Goal: Information Seeking & Learning: Check status

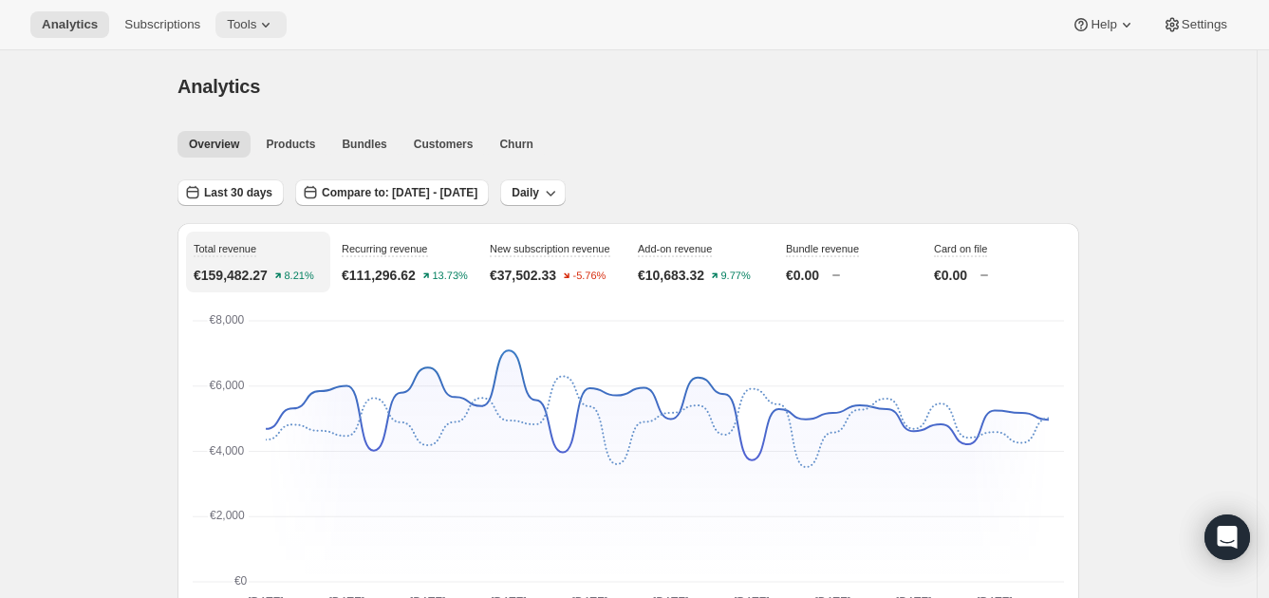
click at [256, 23] on icon at bounding box center [265, 24] width 19 height 19
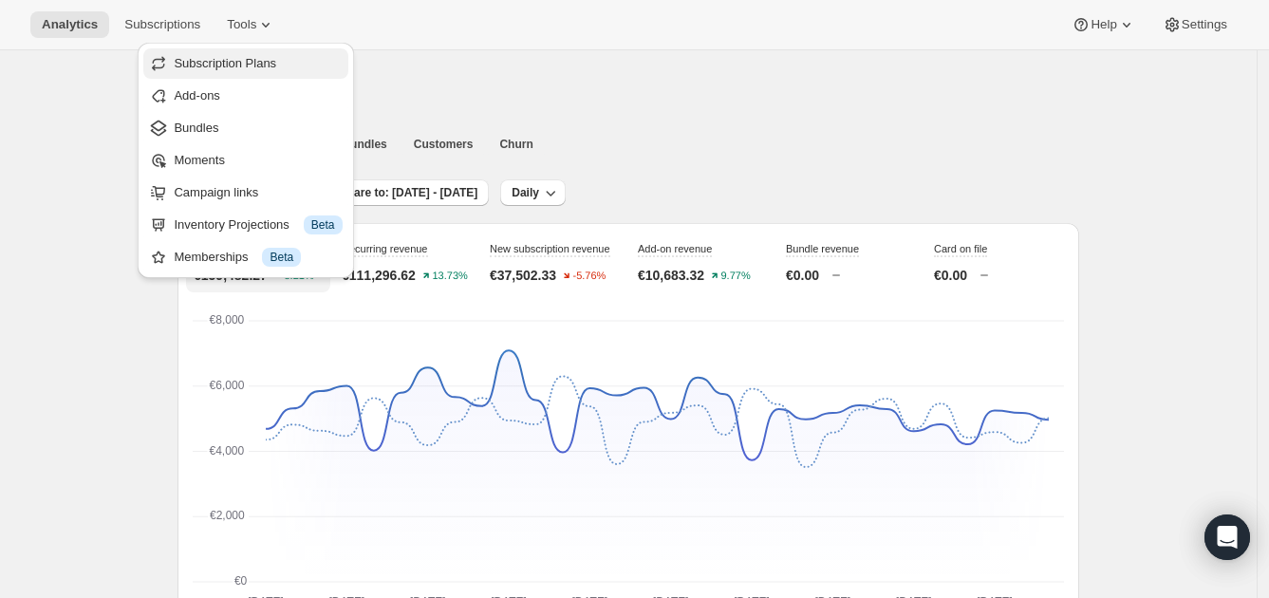
click at [303, 69] on span "Subscription Plans" at bounding box center [258, 63] width 168 height 19
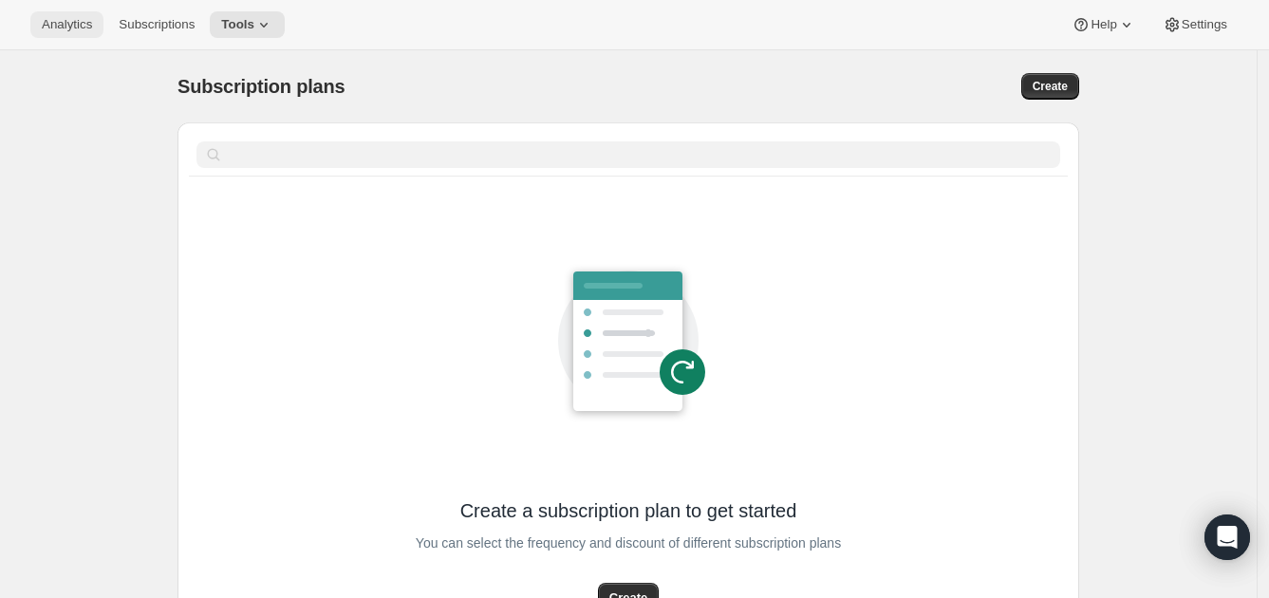
click at [62, 21] on span "Analytics" at bounding box center [67, 24] width 50 height 15
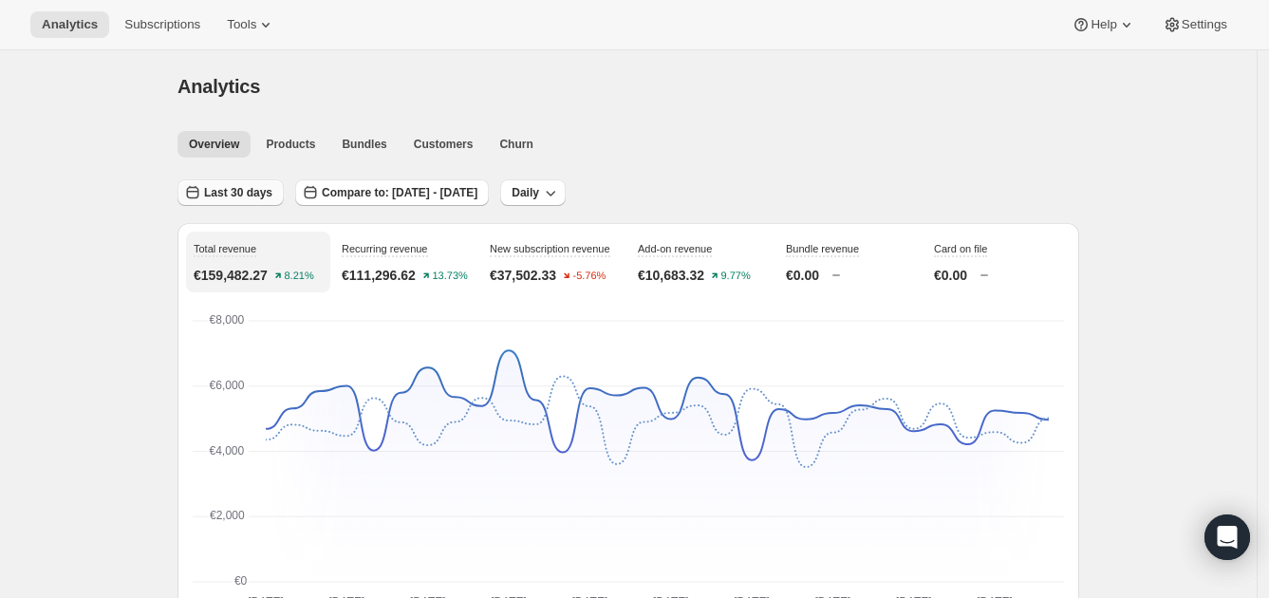
click at [232, 183] on button "Last 30 days" at bounding box center [230, 192] width 106 height 27
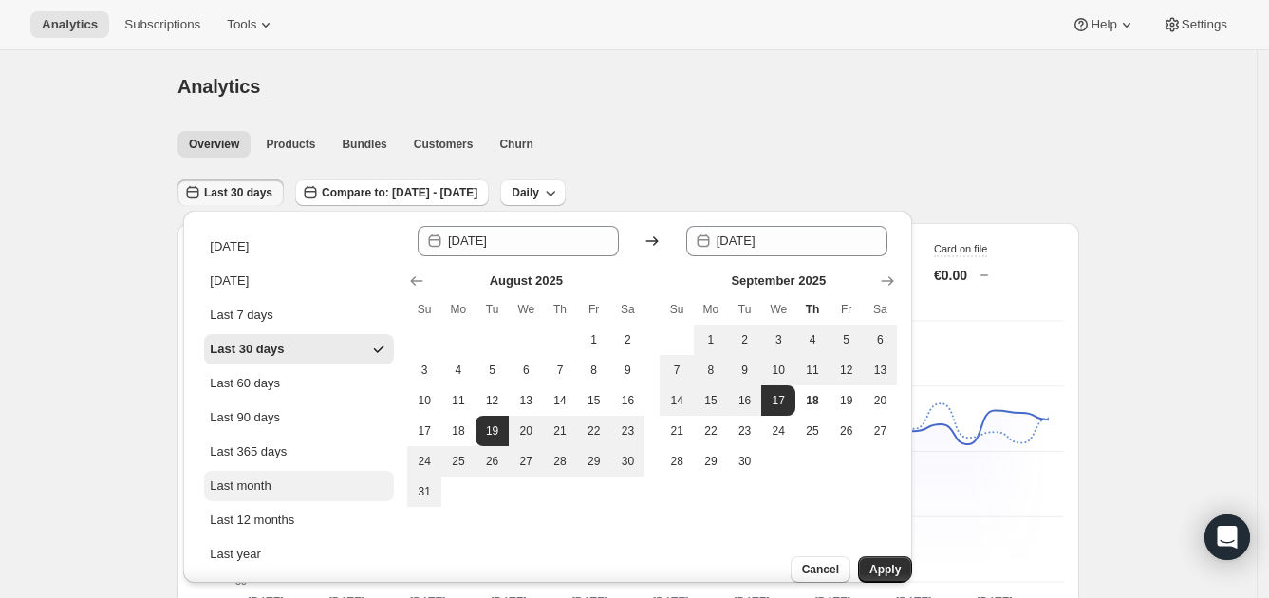
click at [314, 480] on button "Last month" at bounding box center [299, 486] width 190 height 30
type input "[DATE]"
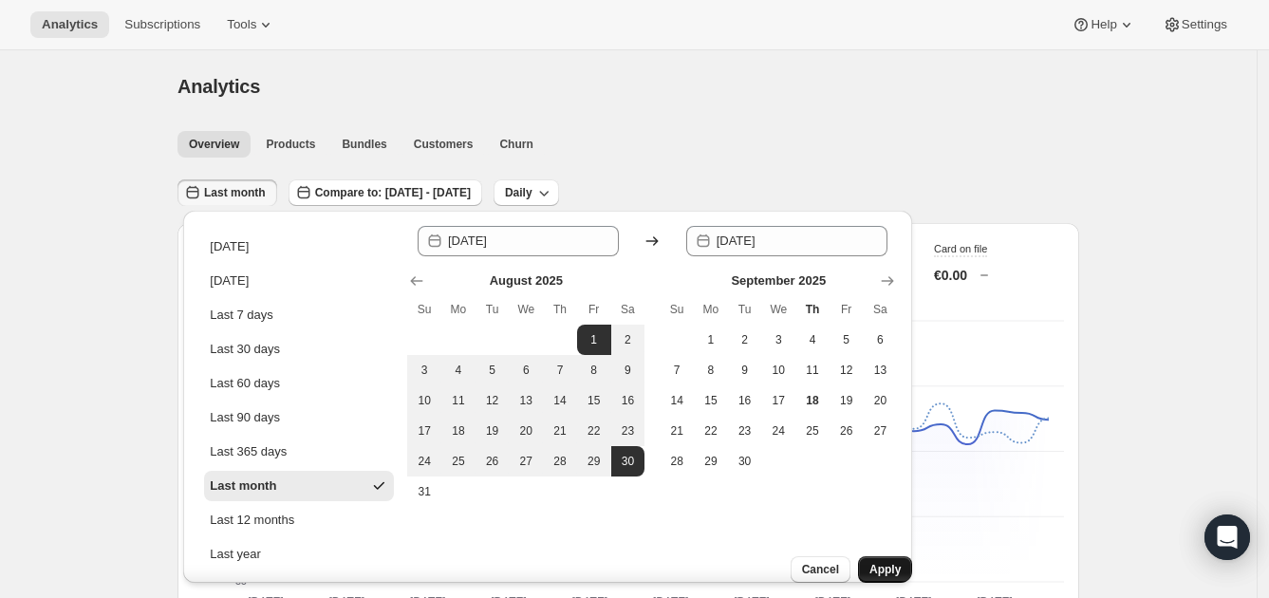
click at [886, 556] on button "Apply" at bounding box center [885, 569] width 54 height 27
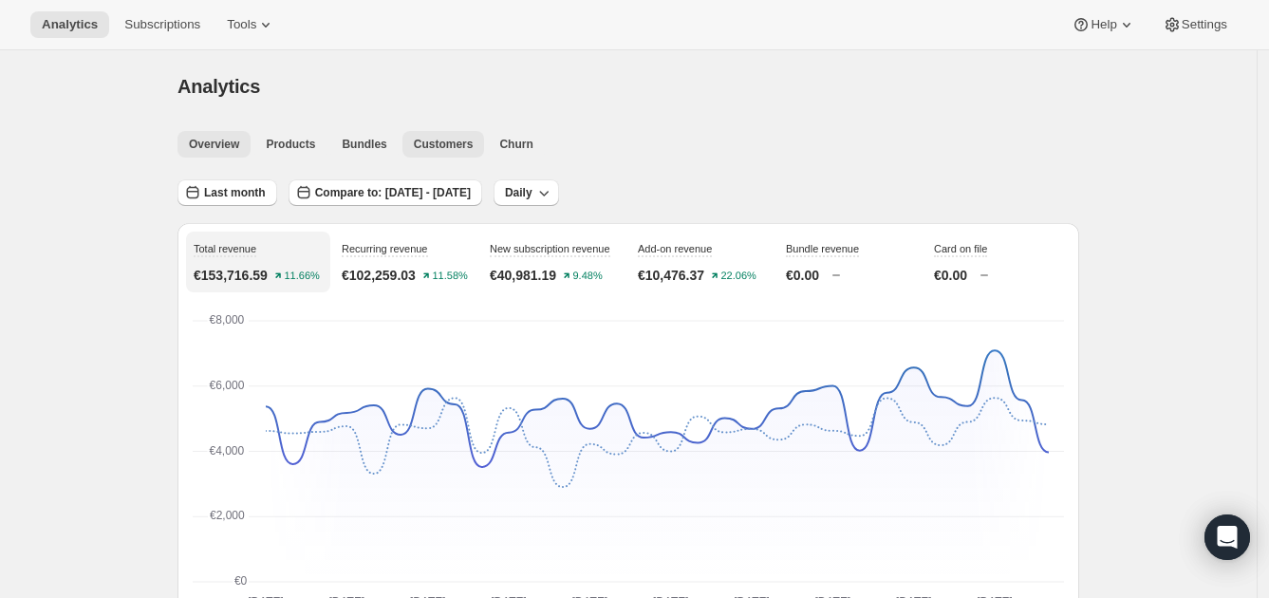
click at [436, 140] on span "Customers" at bounding box center [444, 144] width 60 height 15
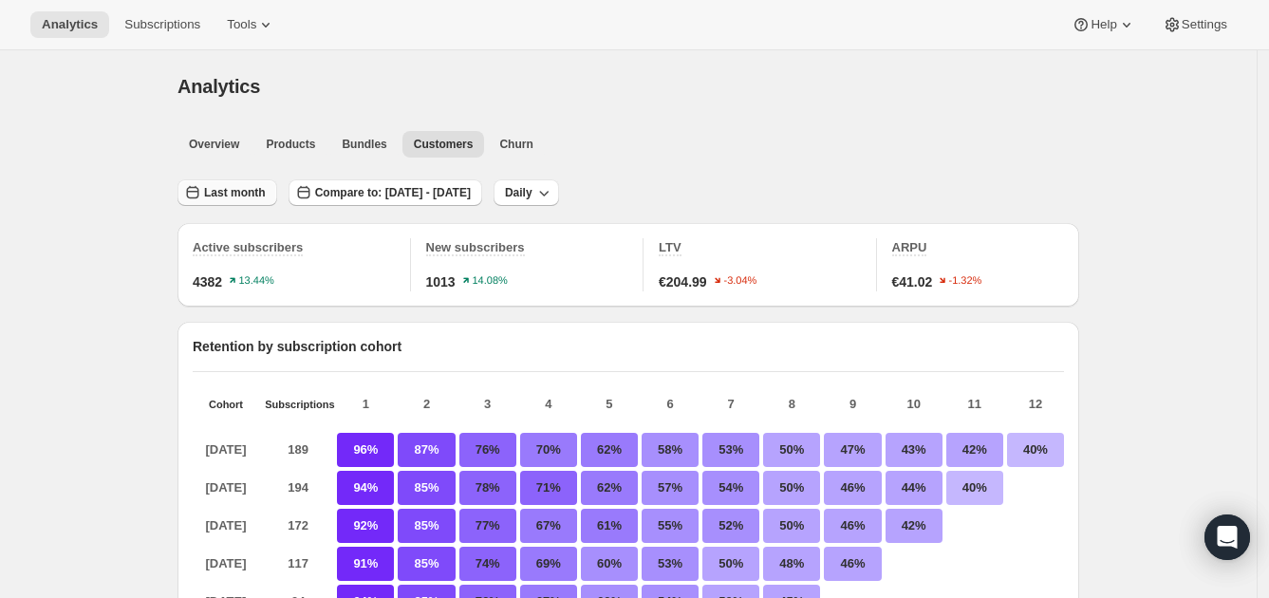
click at [237, 190] on span "Last month" at bounding box center [235, 192] width 62 height 15
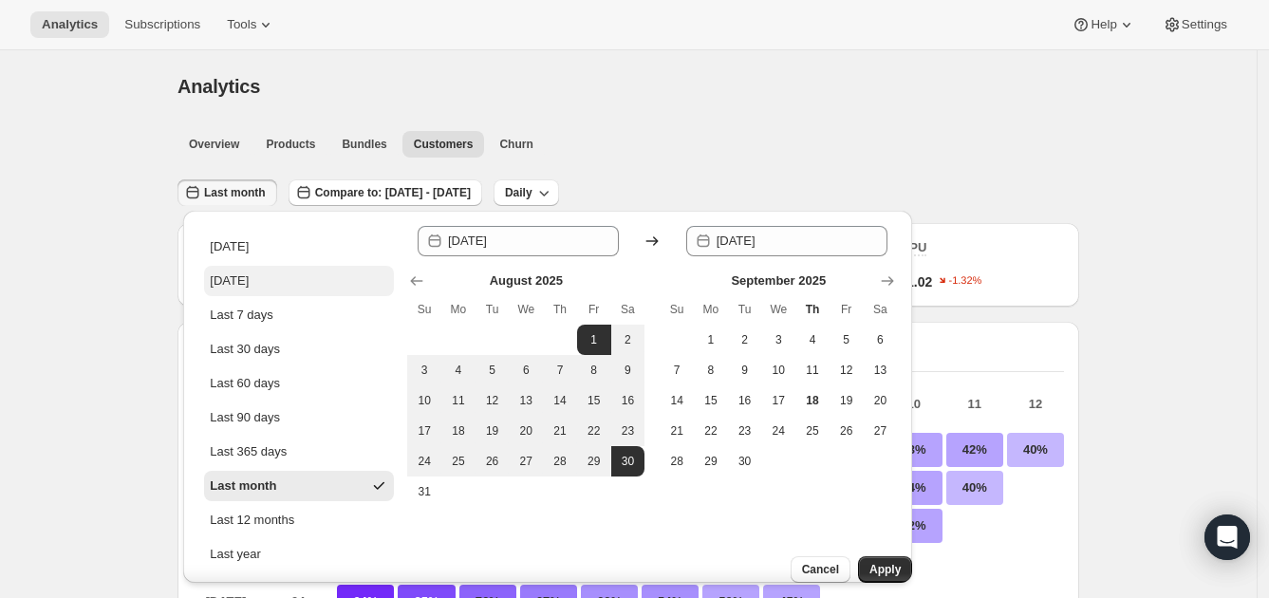
click at [308, 288] on button "[DATE]" at bounding box center [299, 281] width 190 height 30
type input "[DATE]"
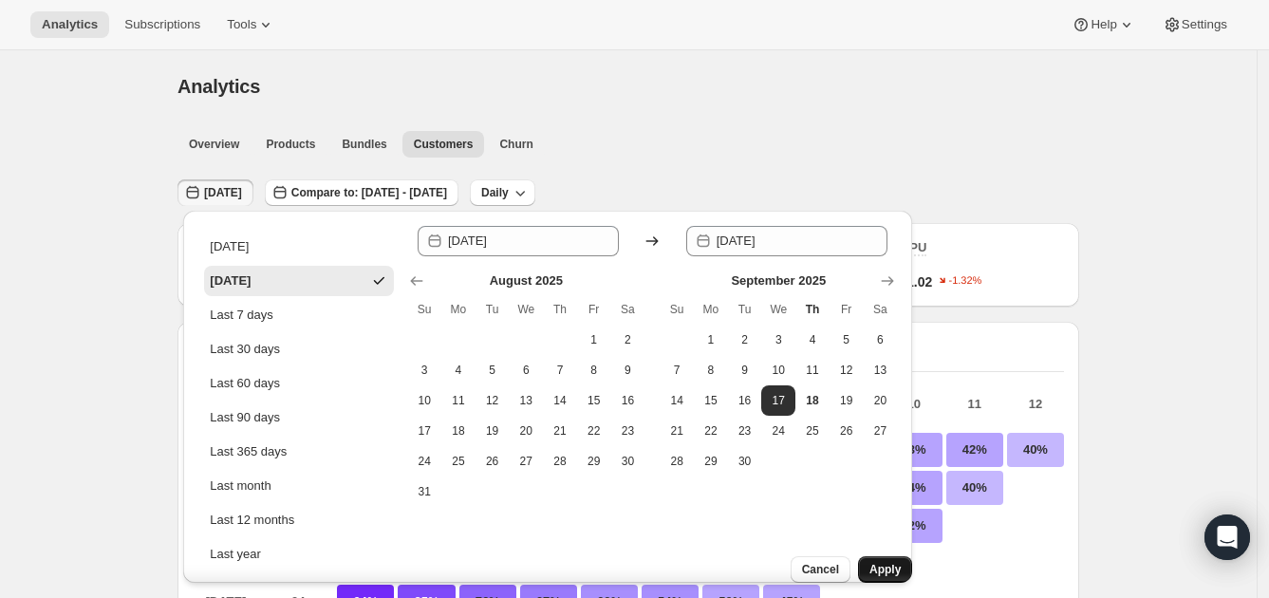
click at [869, 562] on span "Apply" at bounding box center [884, 569] width 31 height 15
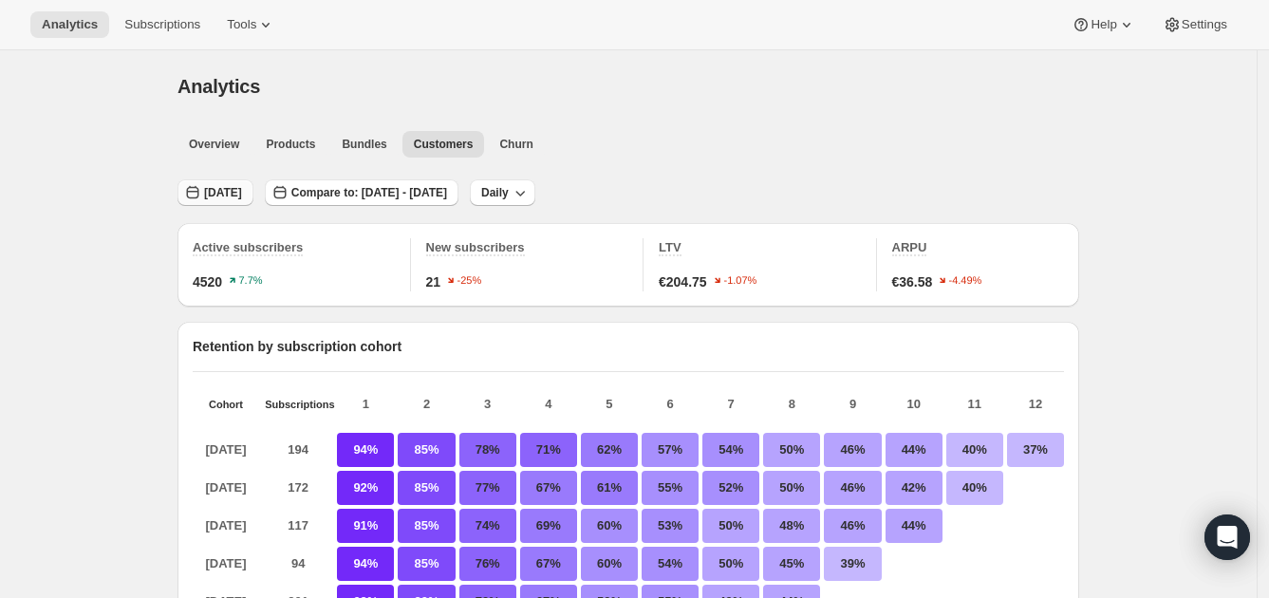
click at [216, 191] on span "[DATE]" at bounding box center [223, 192] width 38 height 15
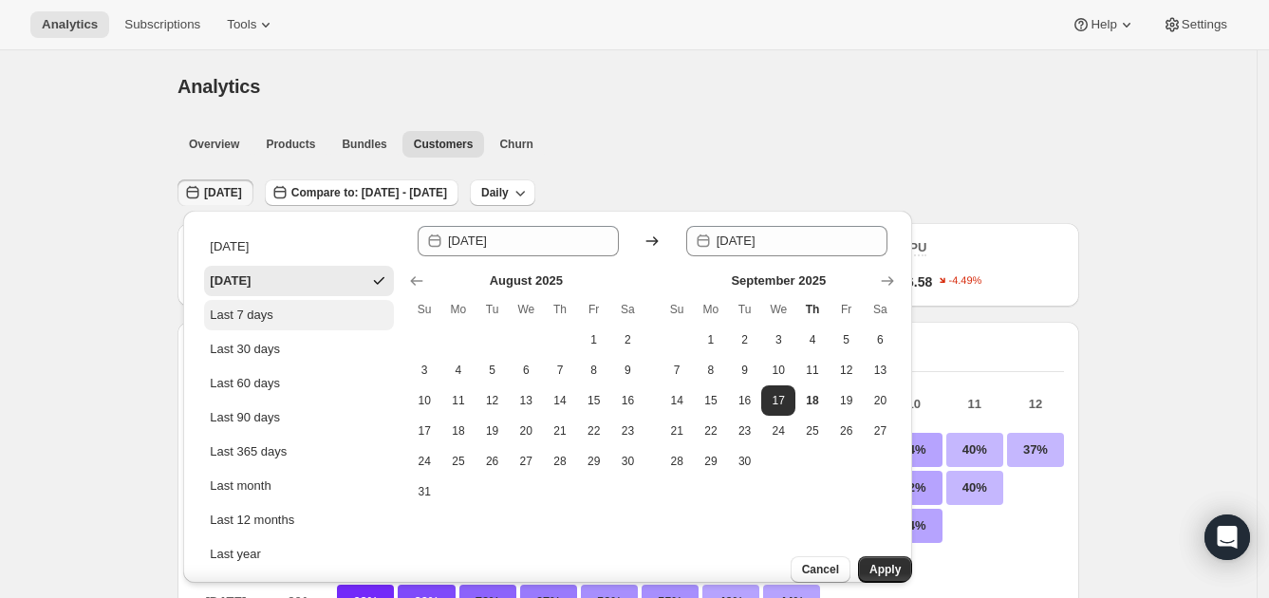
click at [280, 319] on button "Last 7 days" at bounding box center [299, 315] width 190 height 30
type input "[DATE]"
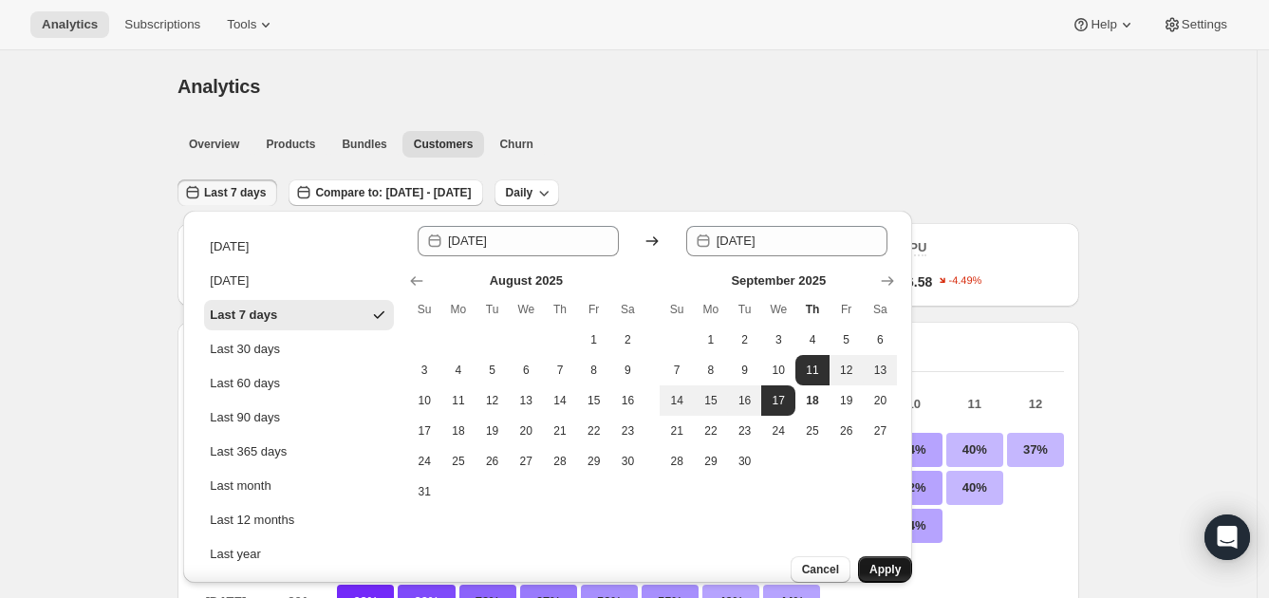
click at [869, 562] on span "Apply" at bounding box center [884, 569] width 31 height 15
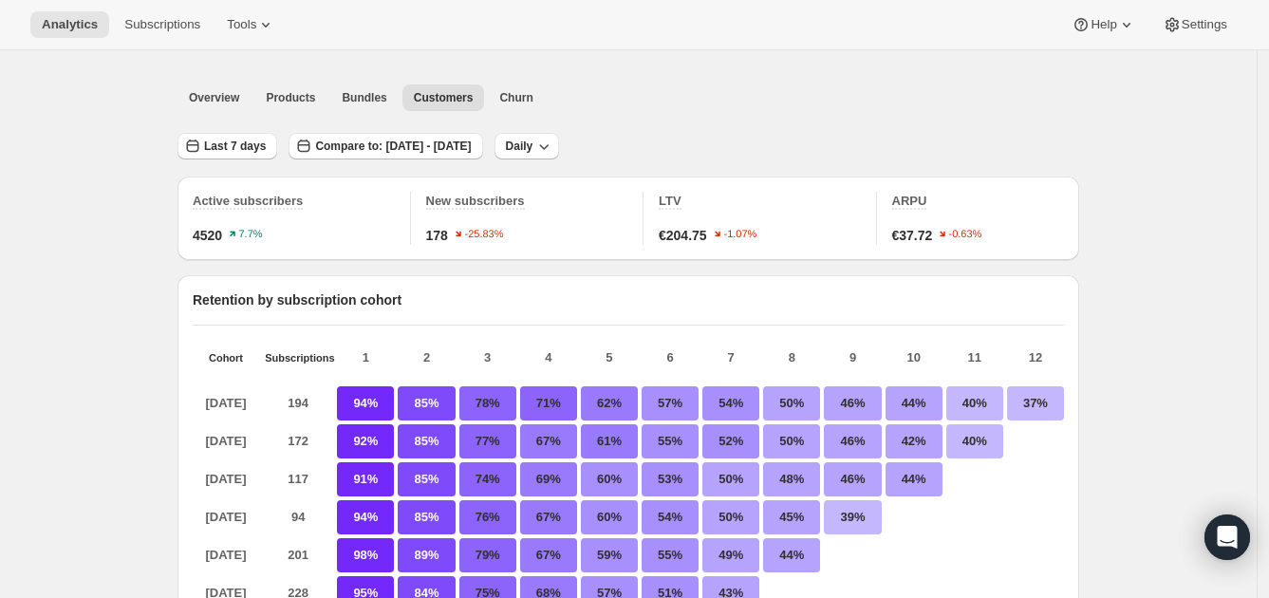
scroll to position [47, 0]
click at [499, 90] on span "Churn" at bounding box center [515, 97] width 33 height 15
